Goal: Check status: Check status

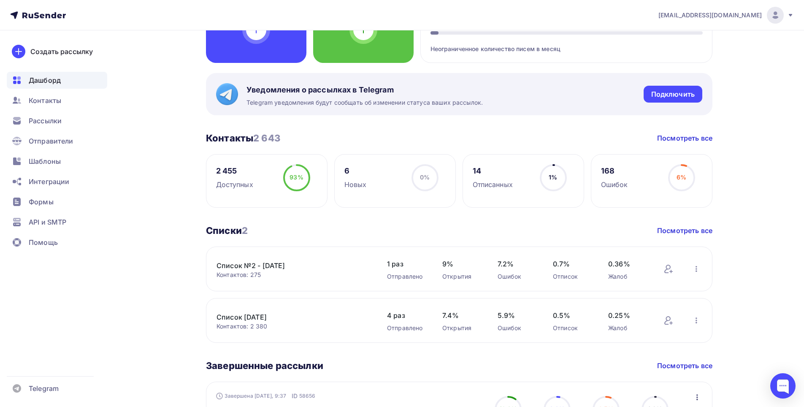
scroll to position [169, 0]
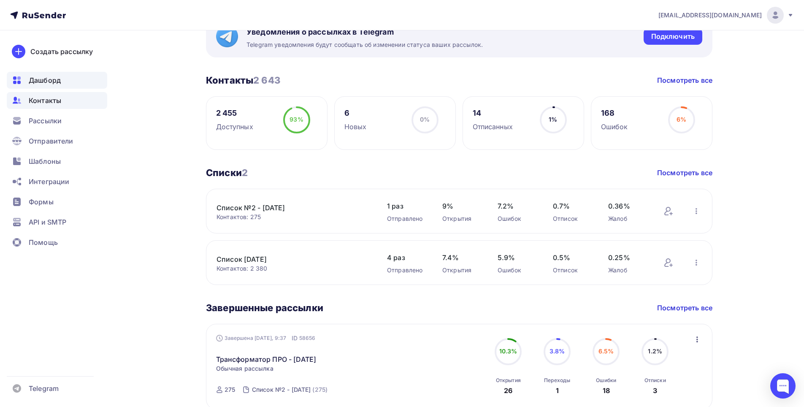
click at [69, 105] on div "Контакты" at bounding box center [57, 100] width 100 height 17
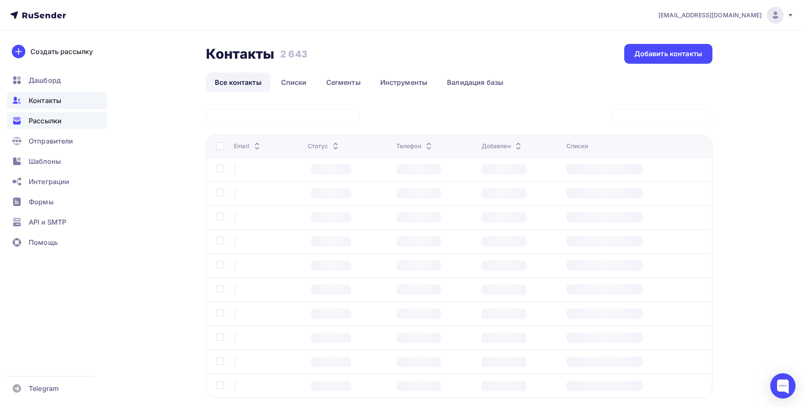
click at [63, 129] on div "Рассылки" at bounding box center [57, 120] width 100 height 17
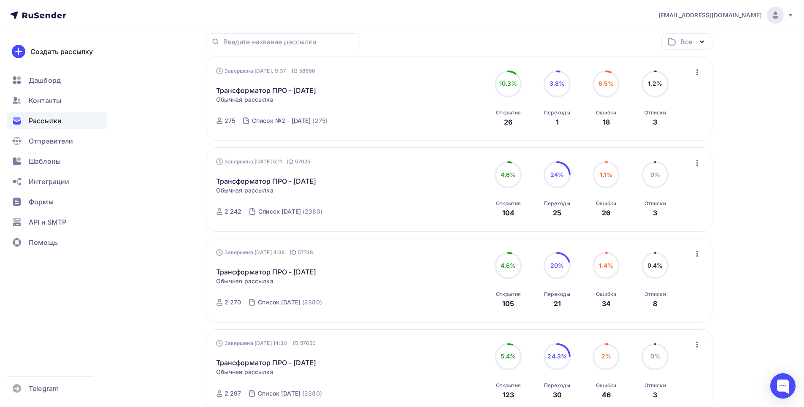
scroll to position [253, 0]
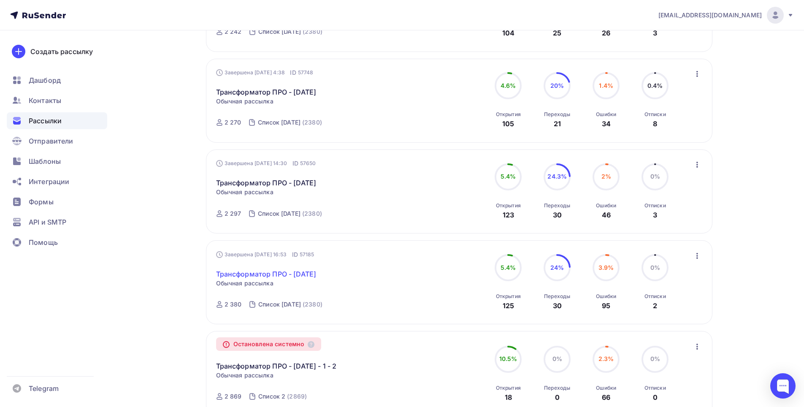
click at [316, 271] on link "Трансформатор ПРО - [DATE]" at bounding box center [266, 274] width 100 height 10
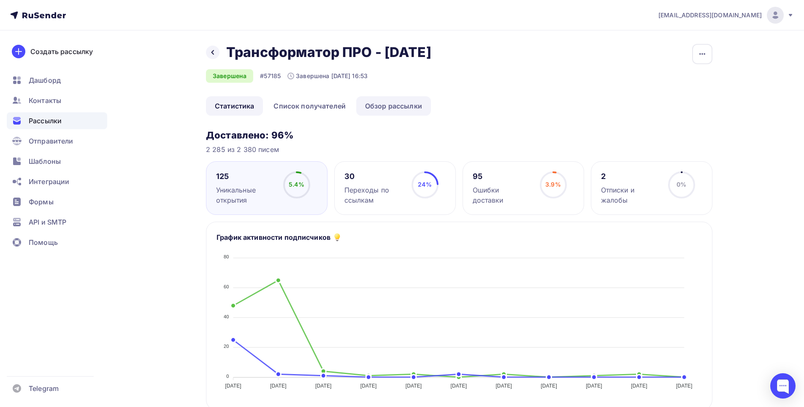
drag, startPoint x: 398, startPoint y: 107, endPoint x: 403, endPoint y: 108, distance: 4.7
click at [398, 108] on link "Обзор рассылки" at bounding box center [393, 105] width 75 height 19
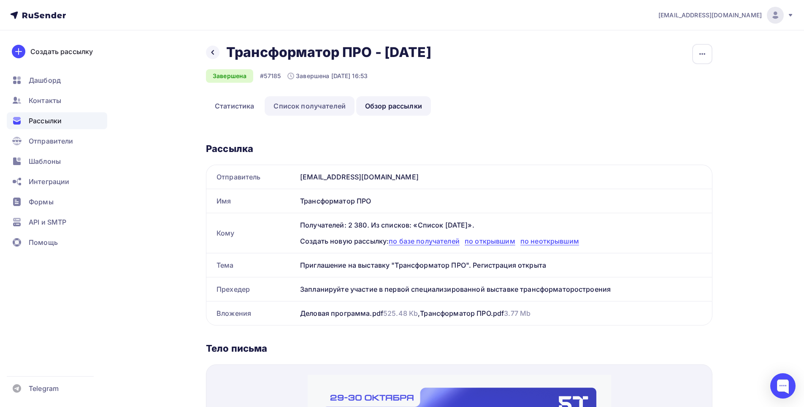
click at [332, 108] on link "Список получателей" at bounding box center [310, 105] width 90 height 19
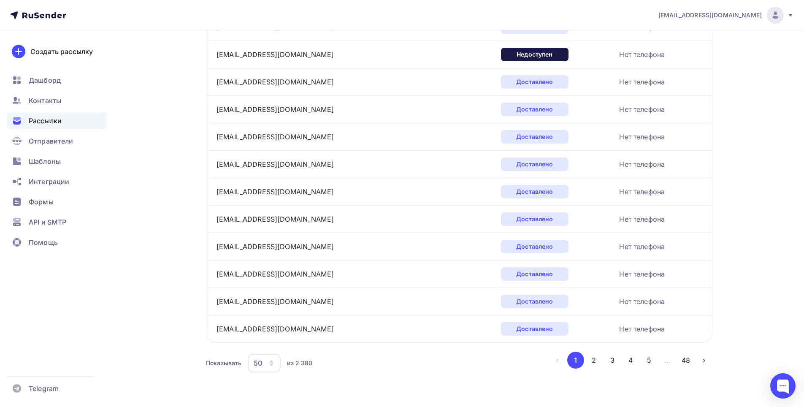
scroll to position [1209, 0]
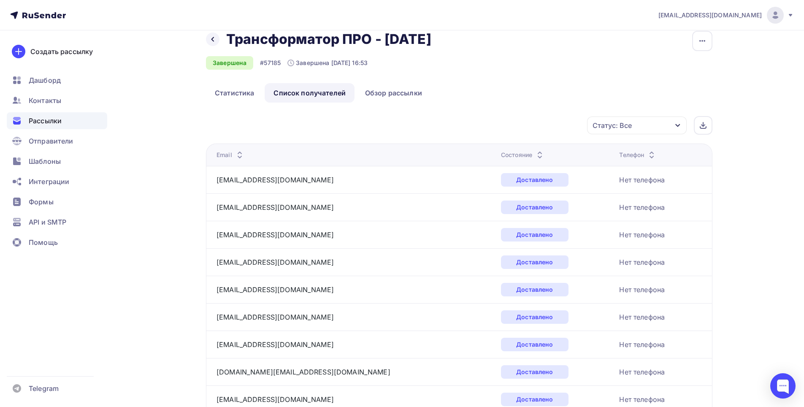
scroll to position [0, 0]
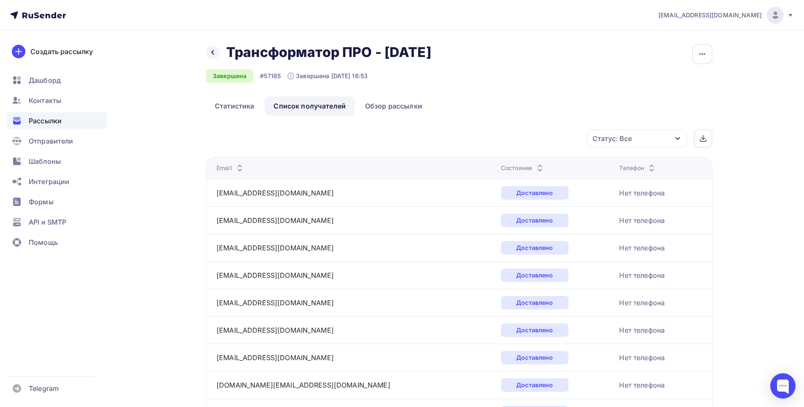
click at [670, 139] on div "Статус: Все" at bounding box center [637, 139] width 100 height 18
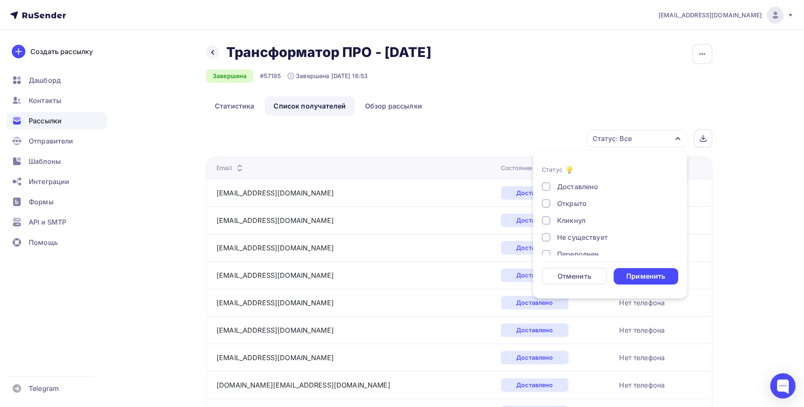
click at [578, 186] on div "Доставлено" at bounding box center [577, 186] width 41 height 10
click at [647, 274] on div "Применить" at bounding box center [645, 276] width 39 height 10
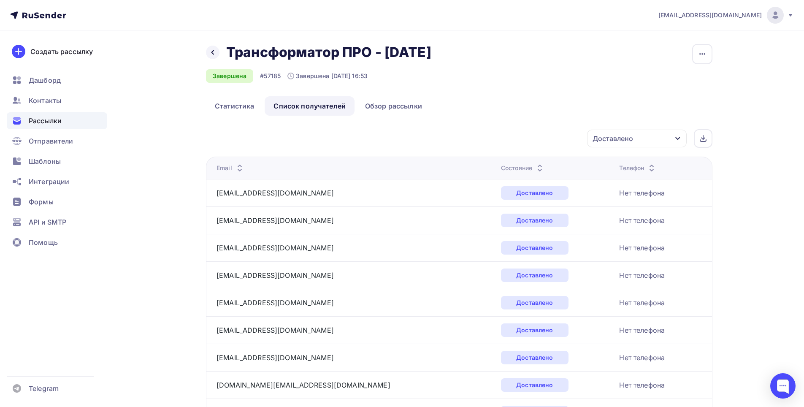
click at [657, 137] on div "Доставлено" at bounding box center [637, 139] width 100 height 18
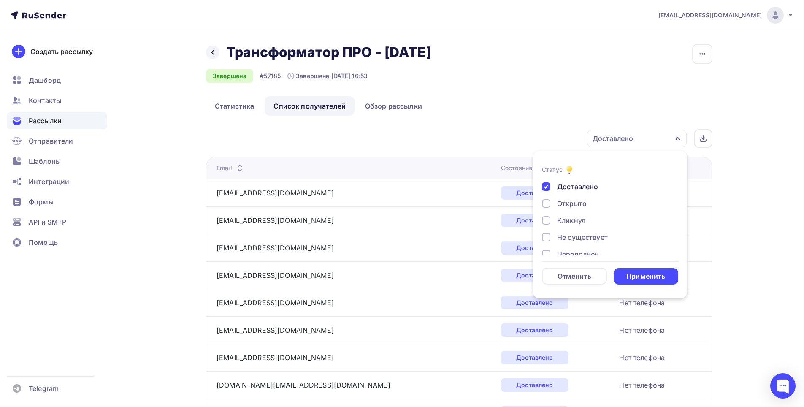
click at [590, 186] on div "Доставлено" at bounding box center [577, 186] width 41 height 10
click at [651, 276] on div "Применить" at bounding box center [645, 276] width 39 height 10
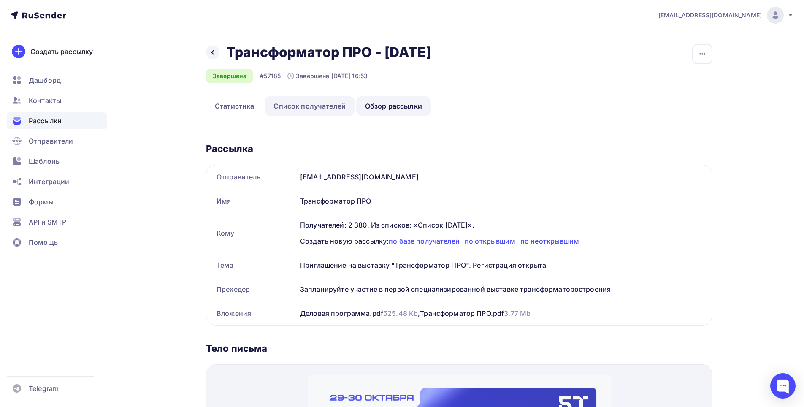
click at [300, 108] on link "Список получателей" at bounding box center [310, 105] width 90 height 19
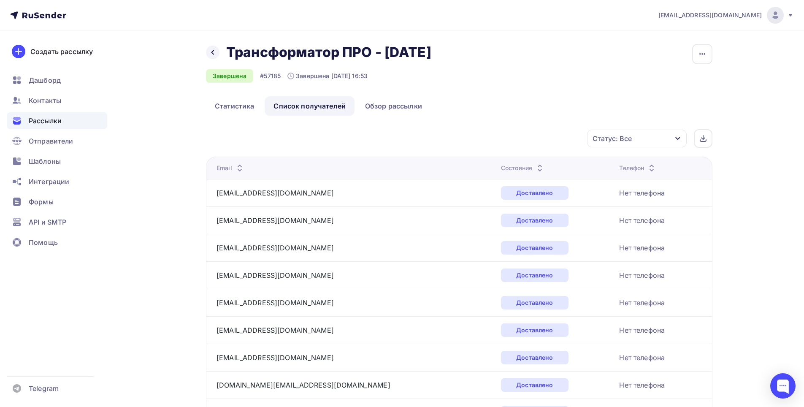
click at [48, 121] on span "Рассылки" at bounding box center [45, 121] width 33 height 10
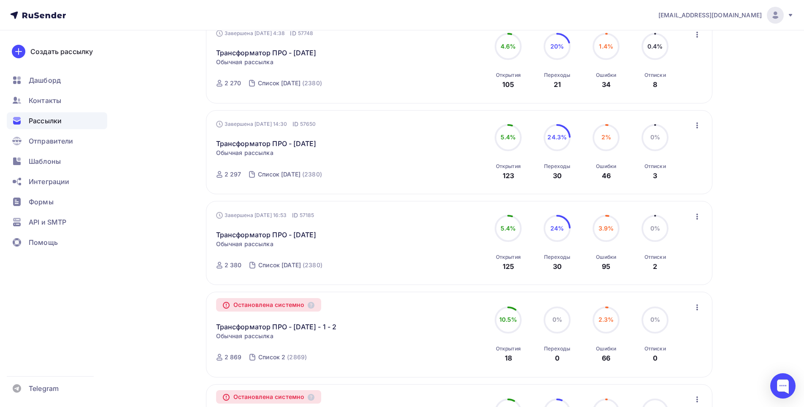
scroll to position [295, 0]
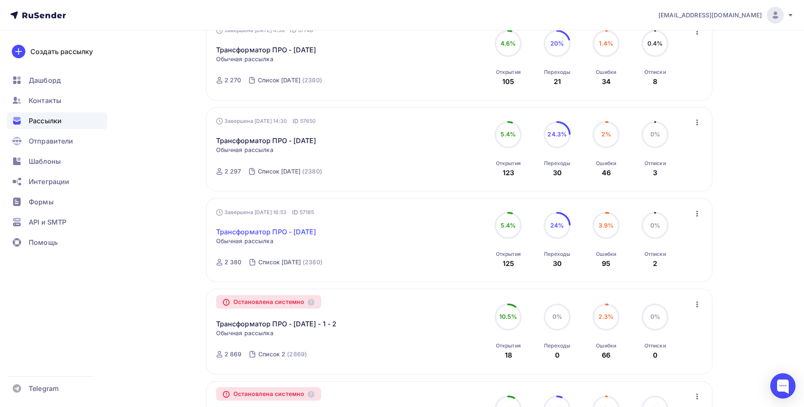
click at [299, 232] on link "Трансформатор ПРО - [DATE]" at bounding box center [266, 232] width 100 height 10
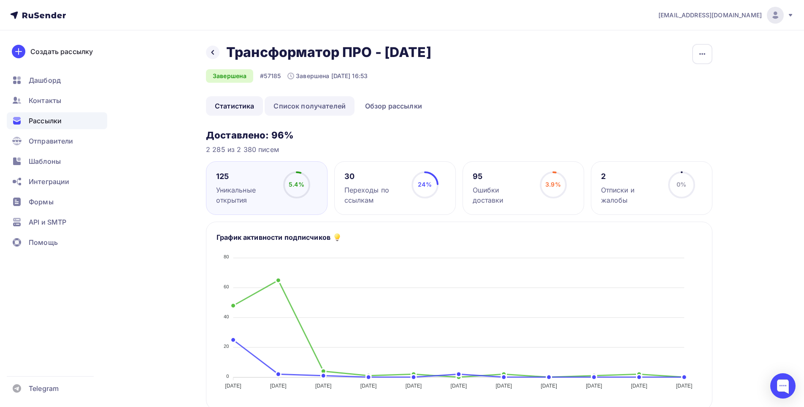
click at [324, 109] on link "Список получателей" at bounding box center [310, 105] width 90 height 19
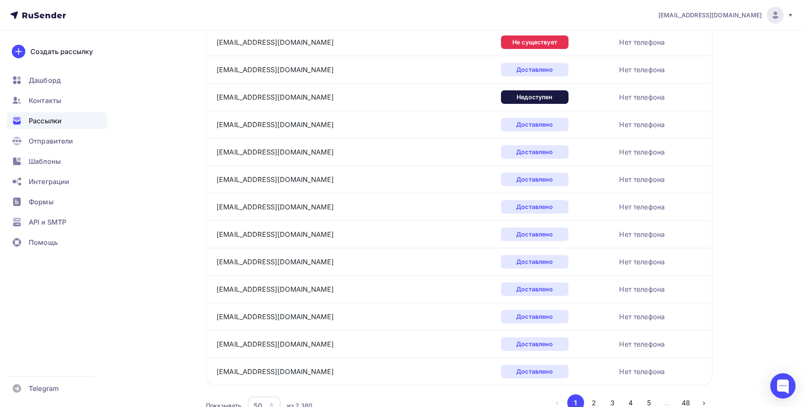
scroll to position [872, 0]
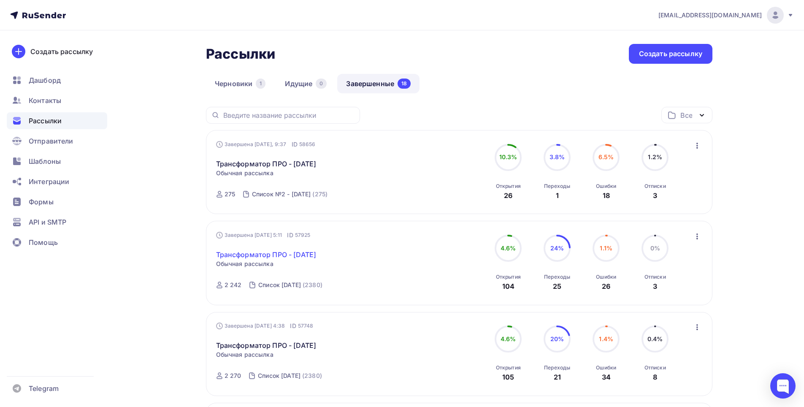
click at [316, 252] on link "Трансформатор ПРО - [DATE]" at bounding box center [266, 254] width 100 height 10
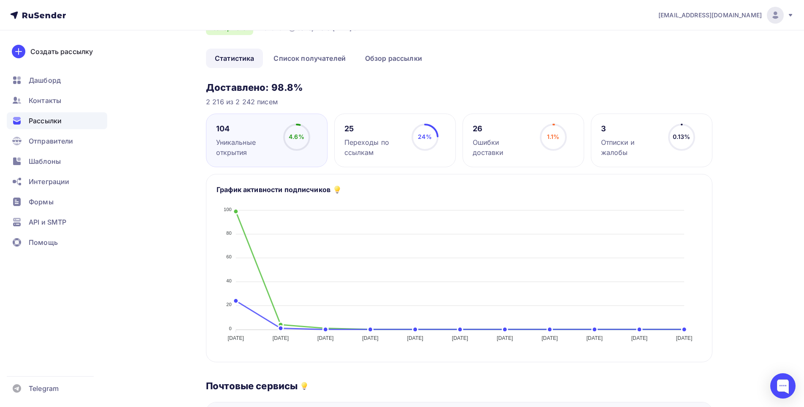
scroll to position [42, 0]
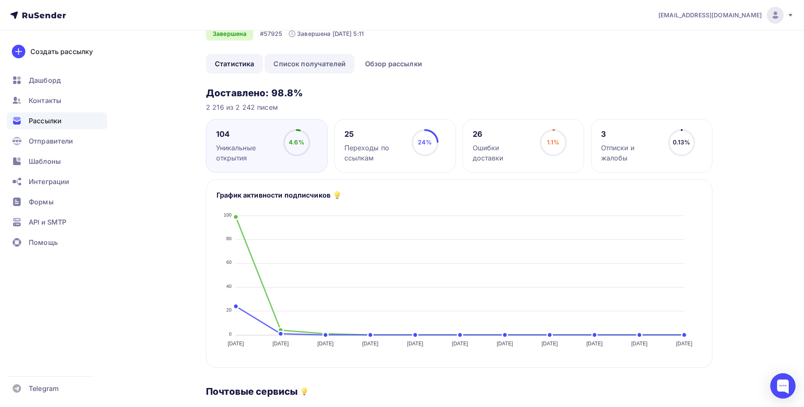
click at [312, 67] on link "Список получателей" at bounding box center [310, 63] width 90 height 19
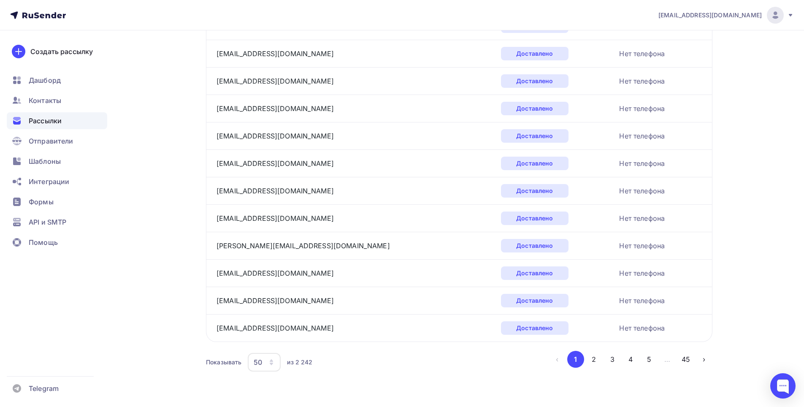
scroll to position [1209, 0]
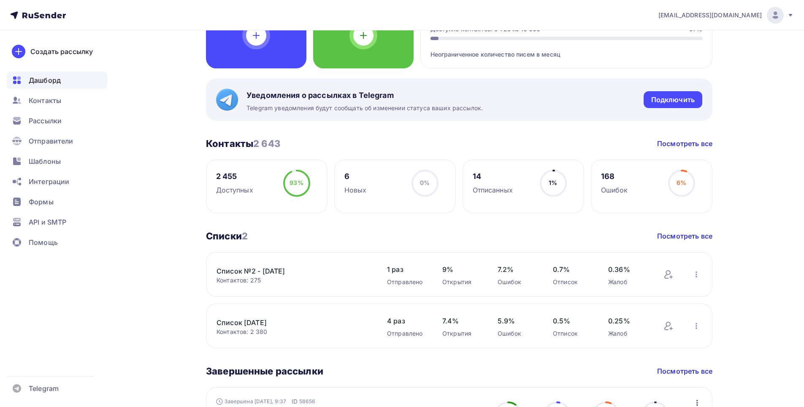
scroll to position [169, 0]
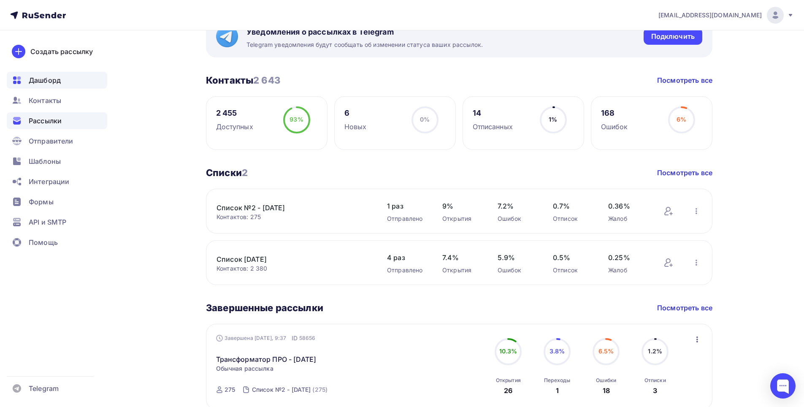
click at [51, 118] on span "Рассылки" at bounding box center [45, 121] width 33 height 10
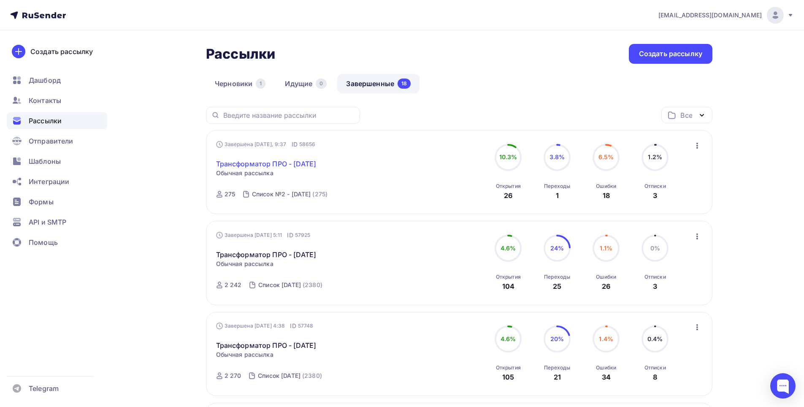
click at [261, 162] on link "Трансформатор ПРО - [DATE]" at bounding box center [266, 164] width 100 height 10
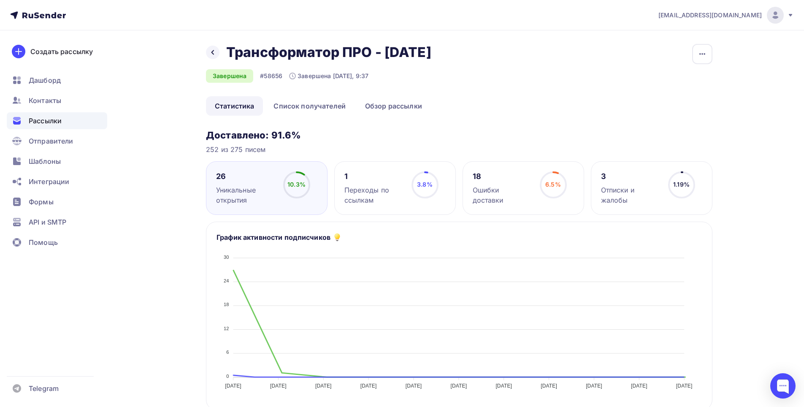
click at [389, 193] on div "Переходы по ссылкам" at bounding box center [373, 195] width 59 height 20
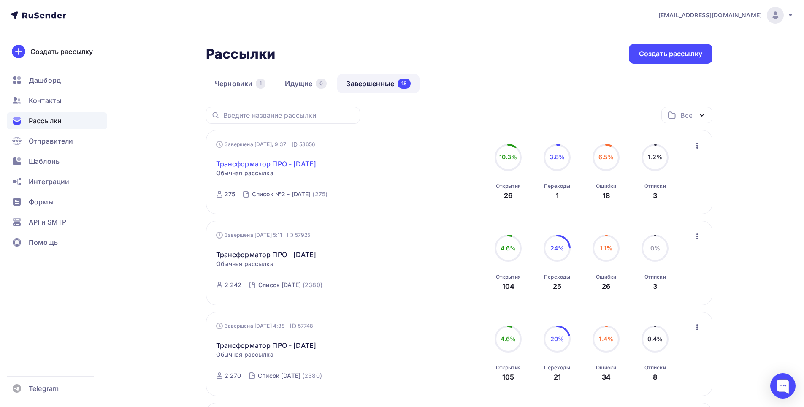
click at [282, 167] on link "Трансформатор ПРО - [DATE]" at bounding box center [266, 164] width 100 height 10
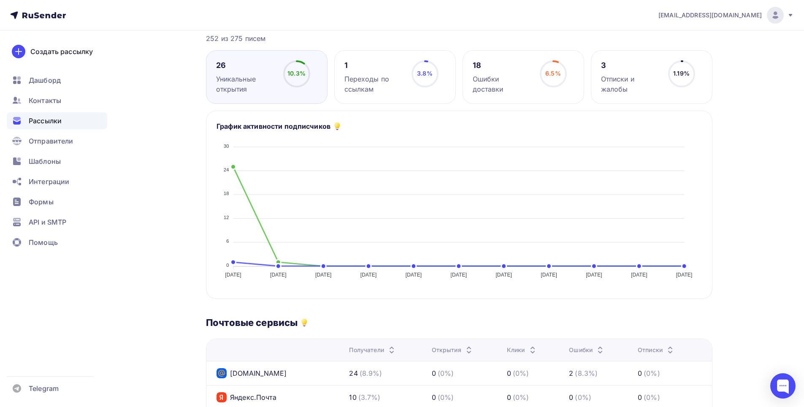
scroll to position [42, 0]
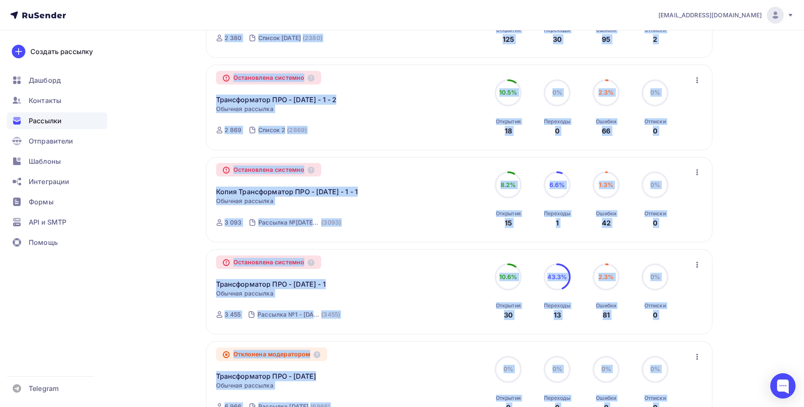
scroll to position [614, 0]
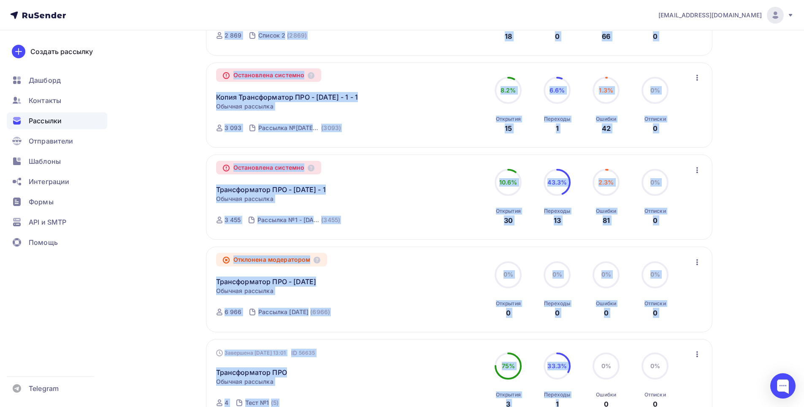
drag, startPoint x: 485, startPoint y: 143, endPoint x: 593, endPoint y: 359, distance: 241.7
drag, startPoint x: 746, startPoint y: 229, endPoint x: 728, endPoint y: 240, distance: 20.8
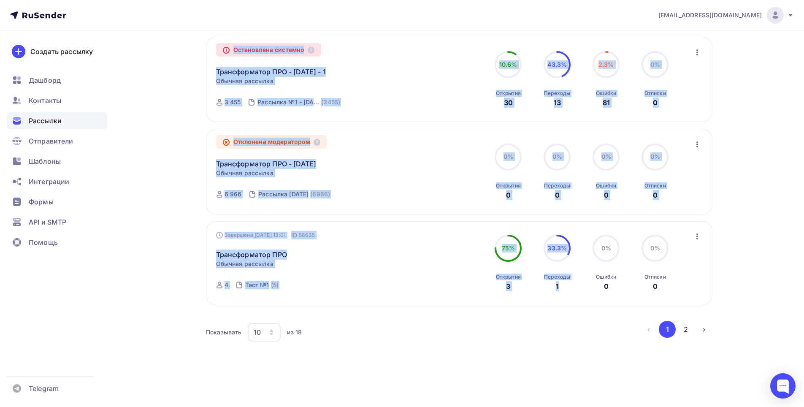
scroll to position [742, 0]
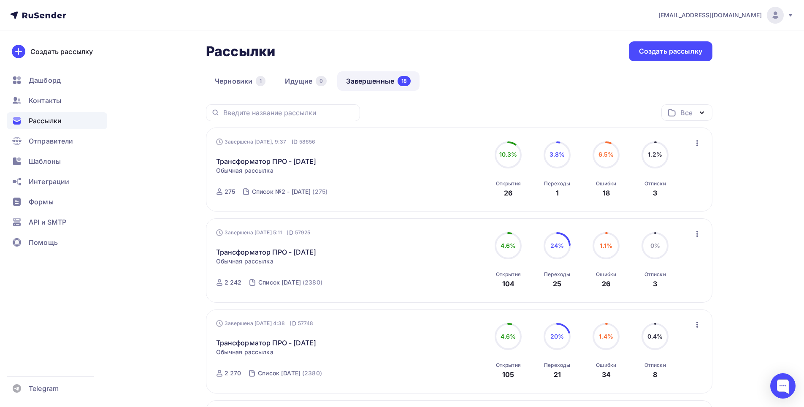
scroll to position [0, 0]
